Goal: Navigation & Orientation: Find specific page/section

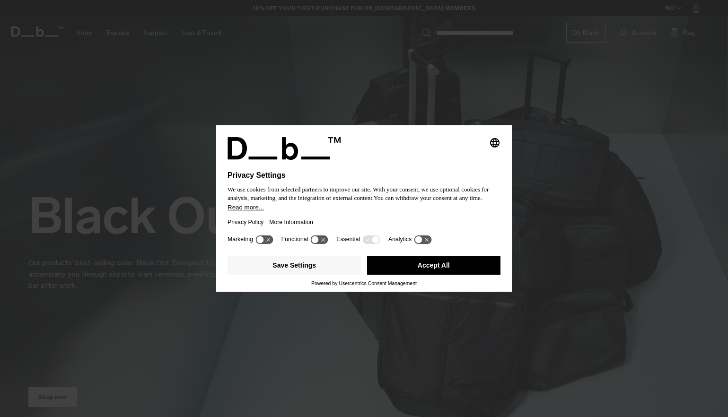
click at [432, 270] on button "Accept All" at bounding box center [434, 265] width 134 height 19
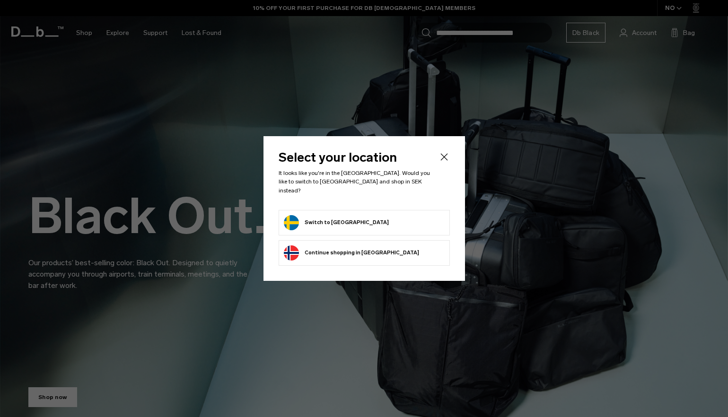
click at [318, 219] on button "Switch to Sweden" at bounding box center [336, 222] width 105 height 15
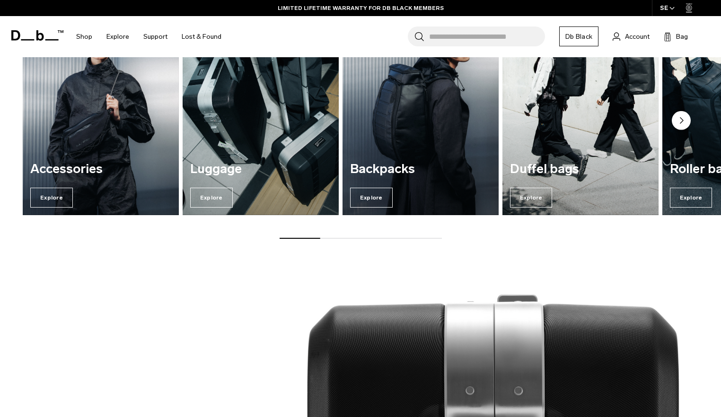
scroll to position [1182, 0]
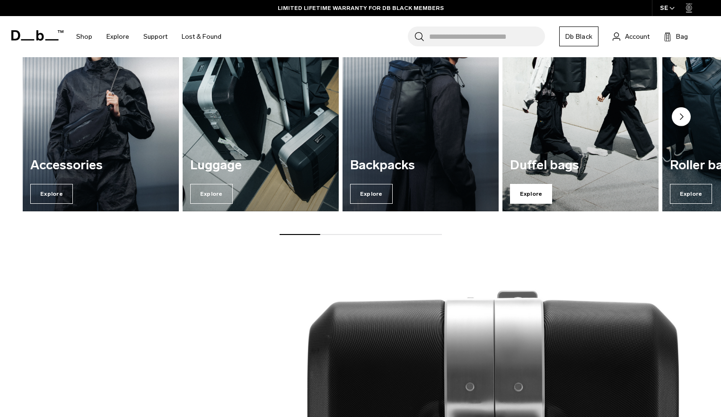
click at [532, 192] on span "Explore" at bounding box center [531, 194] width 43 height 20
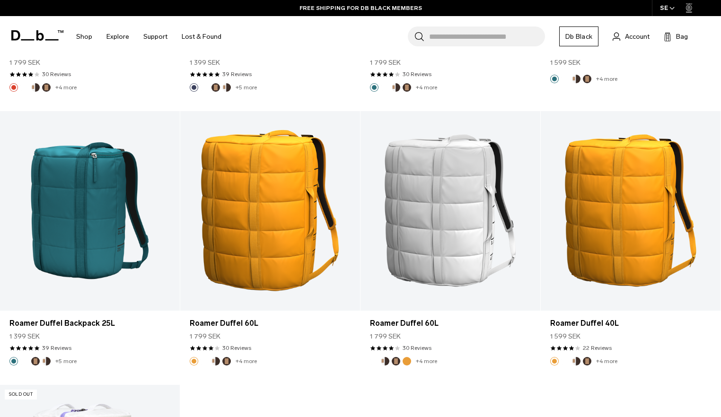
scroll to position [2128, 0]
